Goal: Obtain resource: Obtain resource

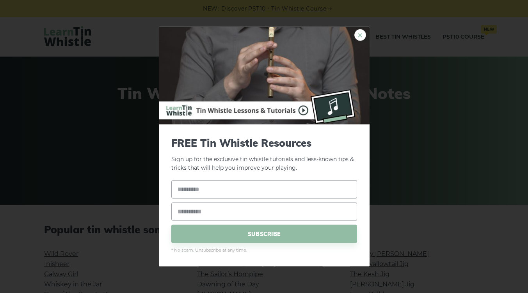
click at [360, 39] on link "×" at bounding box center [360, 35] width 12 height 12
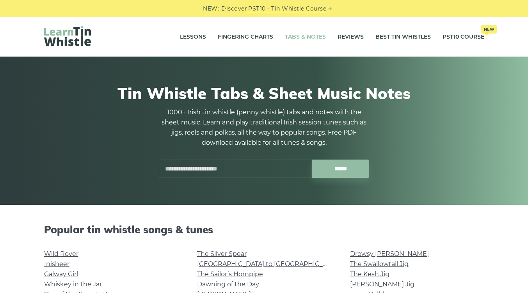
click at [186, 161] on input "text" at bounding box center [235, 169] width 153 height 18
type input "*"
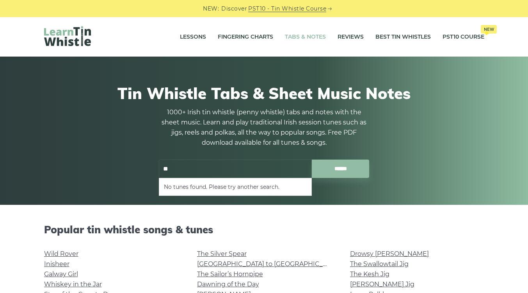
type input "*"
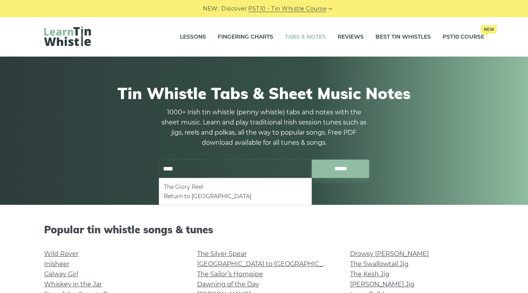
click at [204, 184] on li "The Glory Reel" at bounding box center [235, 186] width 143 height 9
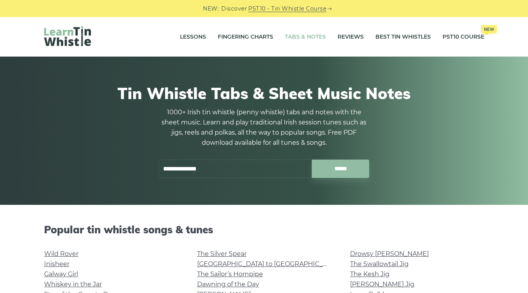
type input "**********"
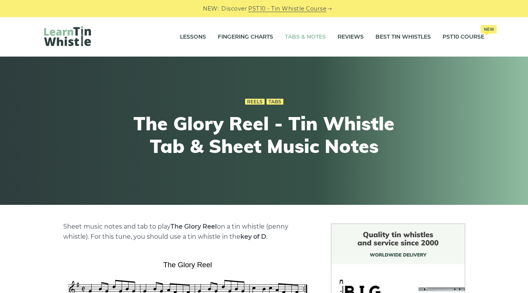
click at [307, 43] on link "Tabs & Notes" at bounding box center [305, 37] width 41 height 20
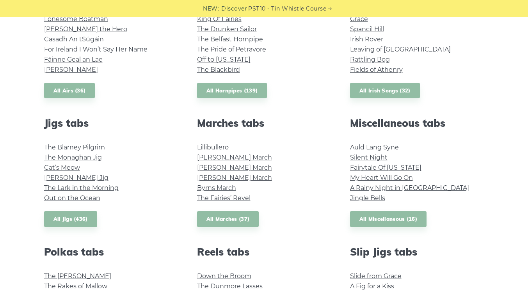
scroll to position [348, 0]
click at [236, 220] on link "All Marches (37)" at bounding box center [228, 219] width 62 height 16
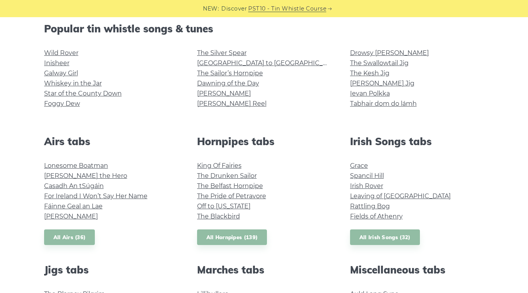
scroll to position [200, 0]
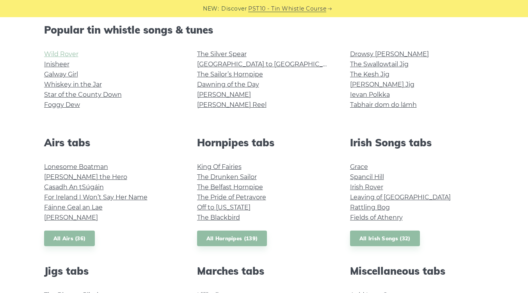
click at [66, 57] on link "Wild Rover" at bounding box center [61, 53] width 34 height 7
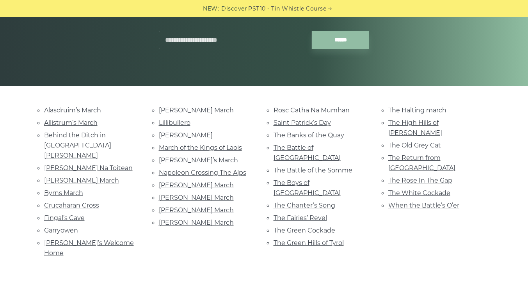
scroll to position [121, 0]
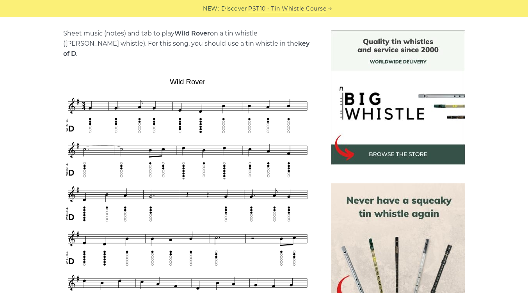
scroll to position [189, 0]
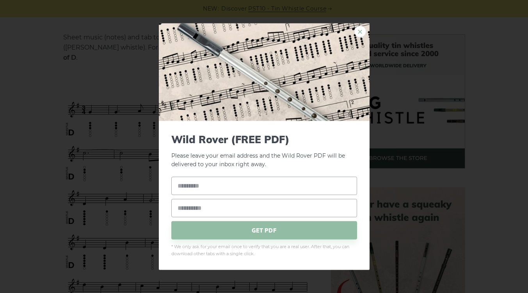
click at [360, 33] on link "×" at bounding box center [360, 31] width 12 height 12
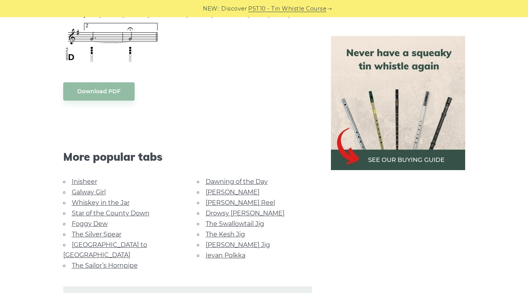
scroll to position [663, 0]
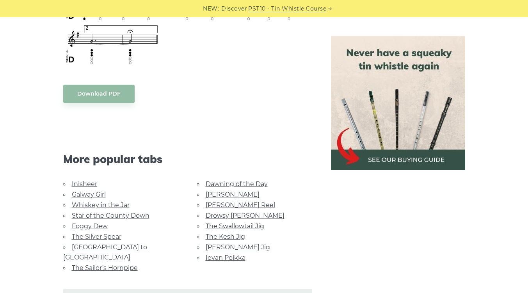
click at [84, 191] on link "Galway Girl" at bounding box center [89, 194] width 34 height 7
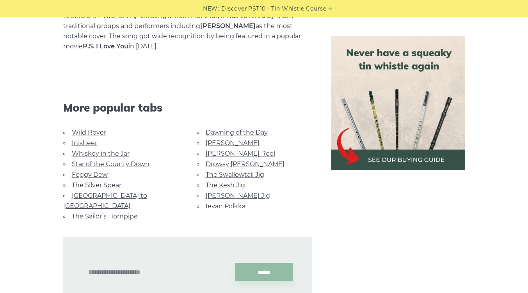
scroll to position [500, 0]
click at [85, 160] on link "Star of the County Down" at bounding box center [111, 163] width 78 height 7
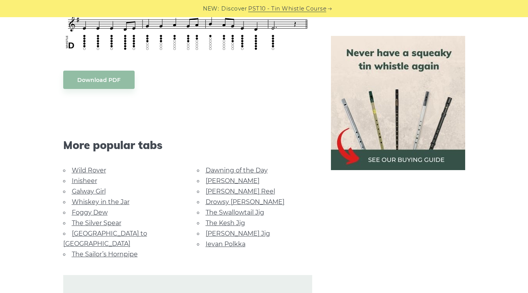
scroll to position [409, 0]
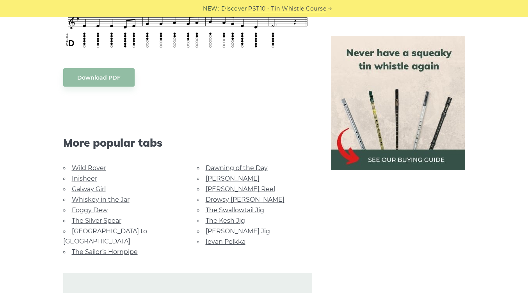
click at [86, 206] on link "Foggy Dew" at bounding box center [90, 209] width 36 height 7
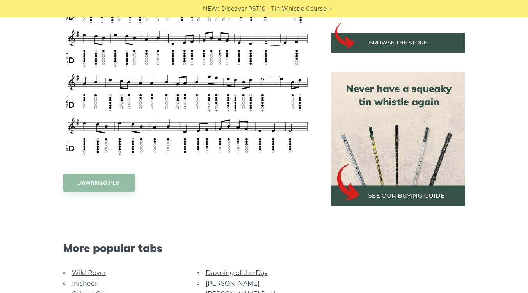
scroll to position [349, 0]
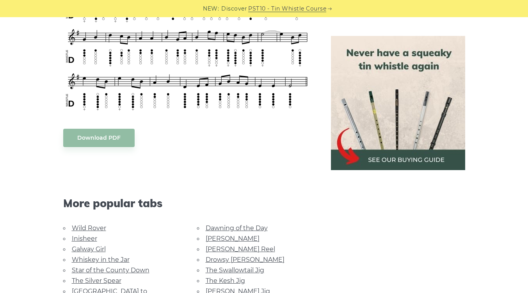
click at [82, 224] on link "Wild Rover" at bounding box center [89, 227] width 34 height 7
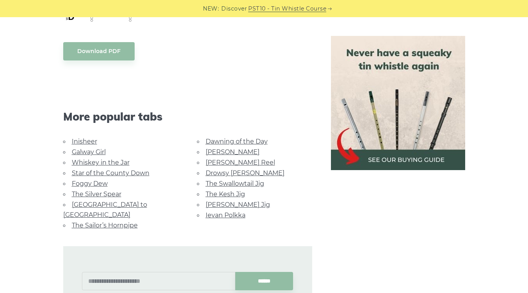
scroll to position [704, 0]
click at [86, 170] on link "Star of the County Down" at bounding box center [111, 173] width 78 height 7
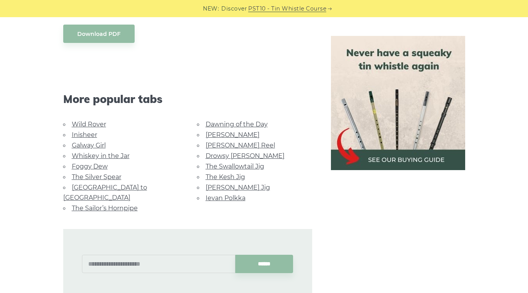
scroll to position [444, 0]
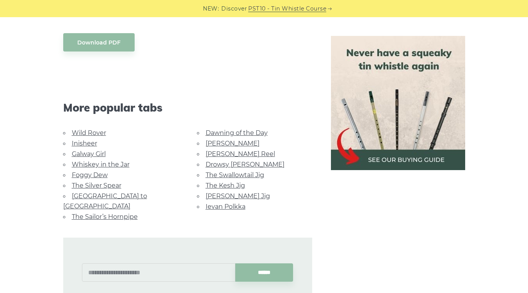
click at [89, 213] on link "The Sailor’s Hornpipe" at bounding box center [105, 216] width 66 height 7
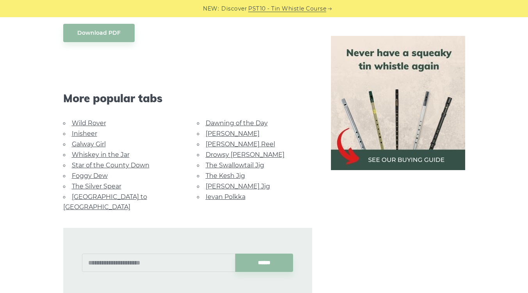
scroll to position [454, 0]
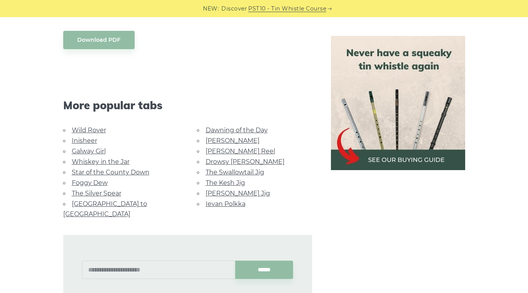
click at [82, 179] on link "Foggy Dew" at bounding box center [90, 182] width 36 height 7
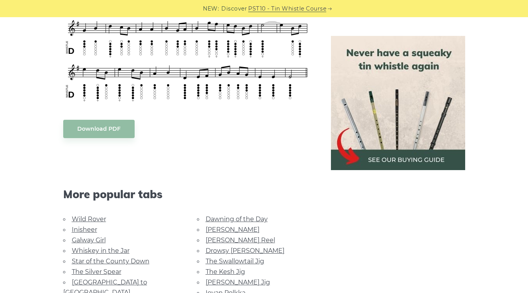
scroll to position [359, 0]
click at [103, 278] on link "Rocky Road to Dublin" at bounding box center [105, 287] width 84 height 18
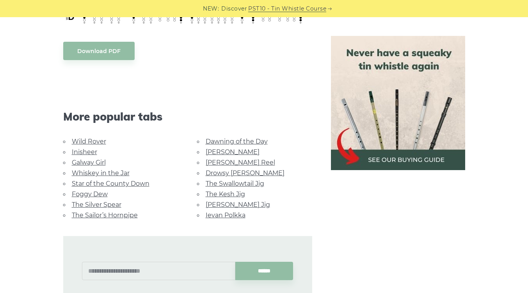
scroll to position [387, 0]
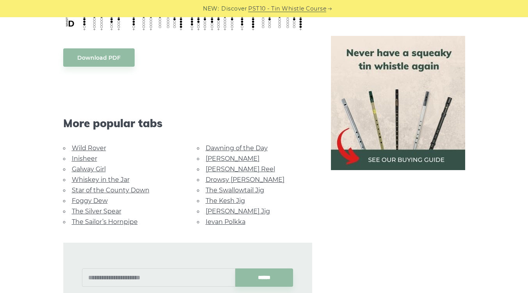
click at [230, 207] on link "[PERSON_NAME] Jig" at bounding box center [238, 210] width 64 height 7
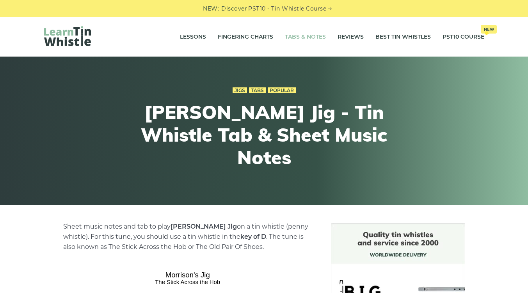
click at [307, 37] on link "Tabs & Notes" at bounding box center [305, 37] width 41 height 20
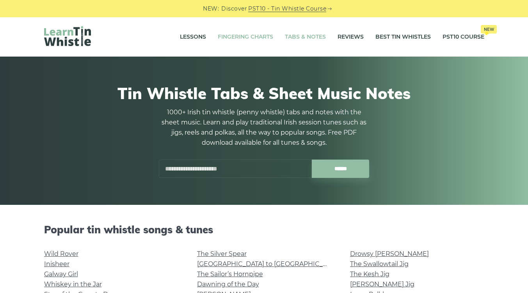
click at [247, 40] on link "Fingering Charts" at bounding box center [245, 37] width 55 height 20
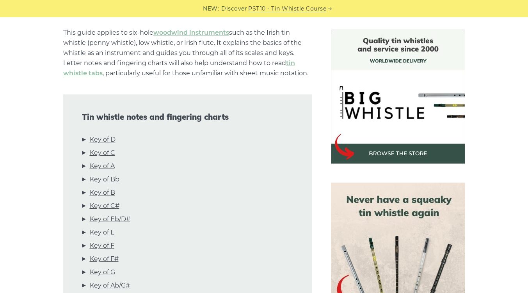
scroll to position [194, 0]
click at [84, 138] on li "Key of D" at bounding box center [187, 140] width 211 height 13
click at [106, 138] on link "Key of D" at bounding box center [103, 139] width 26 height 10
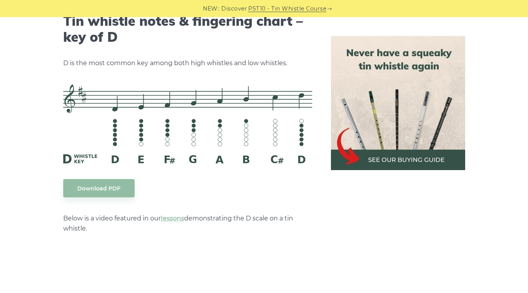
scroll to position [1230, 0]
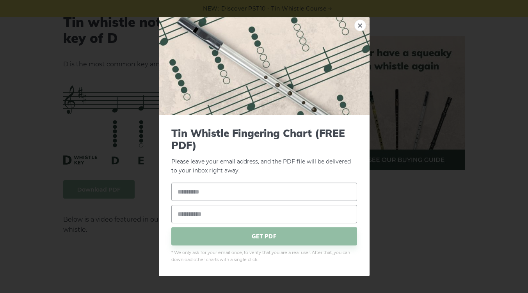
click at [360, 23] on link "×" at bounding box center [360, 26] width 12 height 12
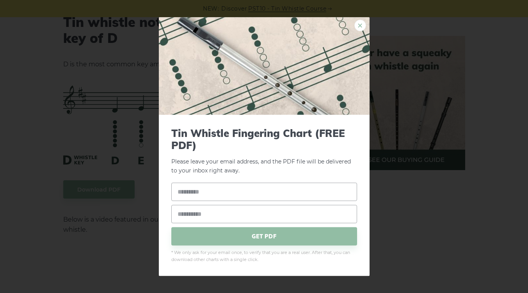
click at [356, 24] on link "×" at bounding box center [360, 26] width 12 height 12
click at [218, 191] on input "text" at bounding box center [264, 192] width 186 height 18
type input "******"
click at [206, 217] on input "email" at bounding box center [264, 214] width 186 height 18
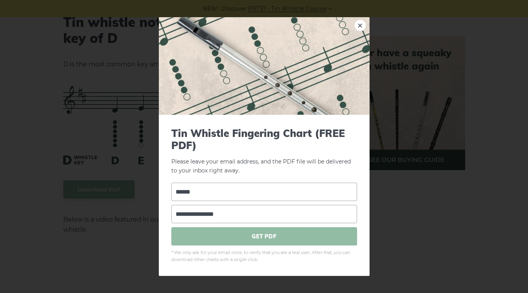
type input "**********"
click at [207, 234] on span "GET PDF" at bounding box center [264, 236] width 186 height 18
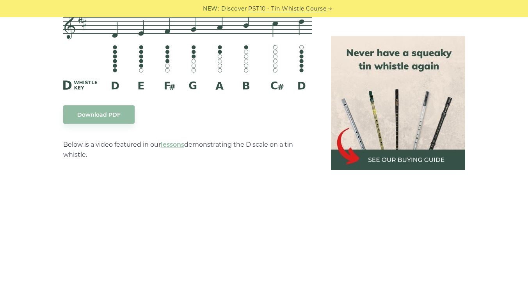
scroll to position [1304, 0]
